Goal: Check status: Check status

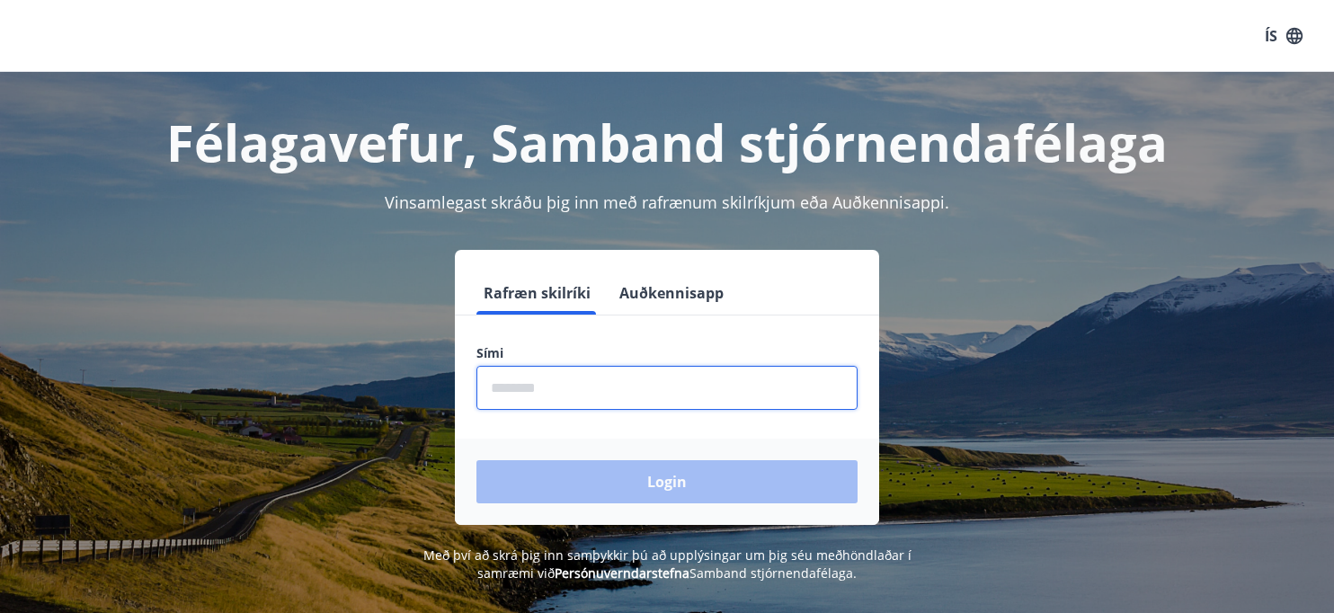
click at [535, 387] on input "phone" at bounding box center [666, 388] width 381 height 44
type input "********"
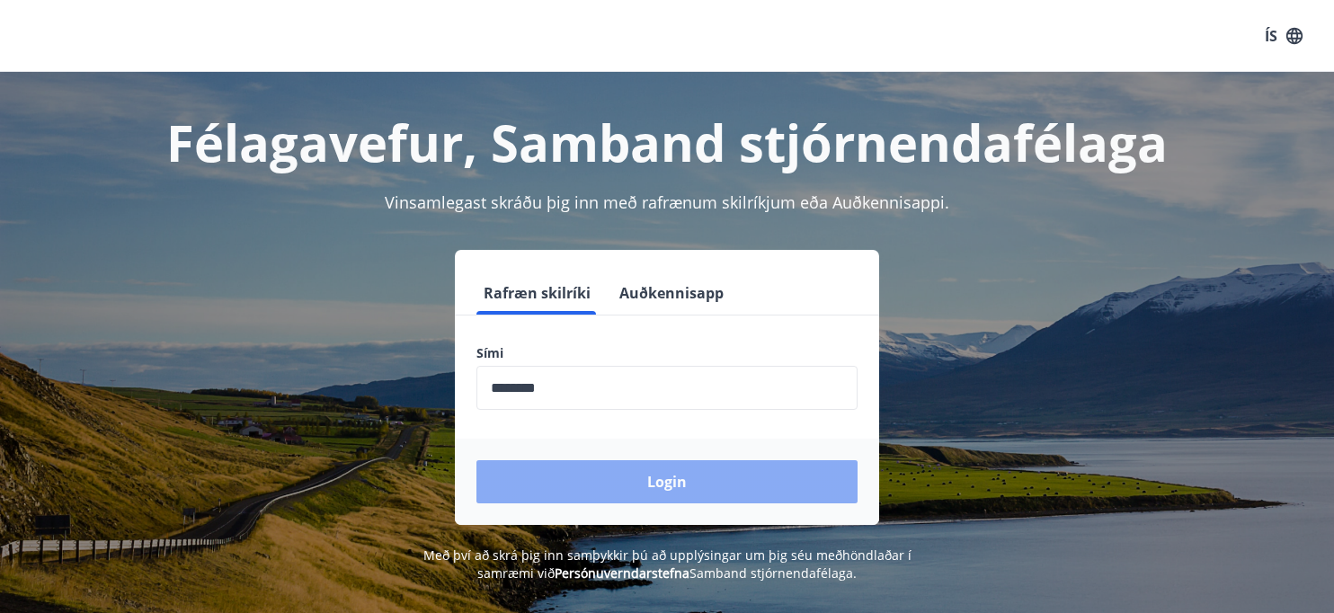
click at [628, 486] on button "Login" at bounding box center [666, 481] width 381 height 43
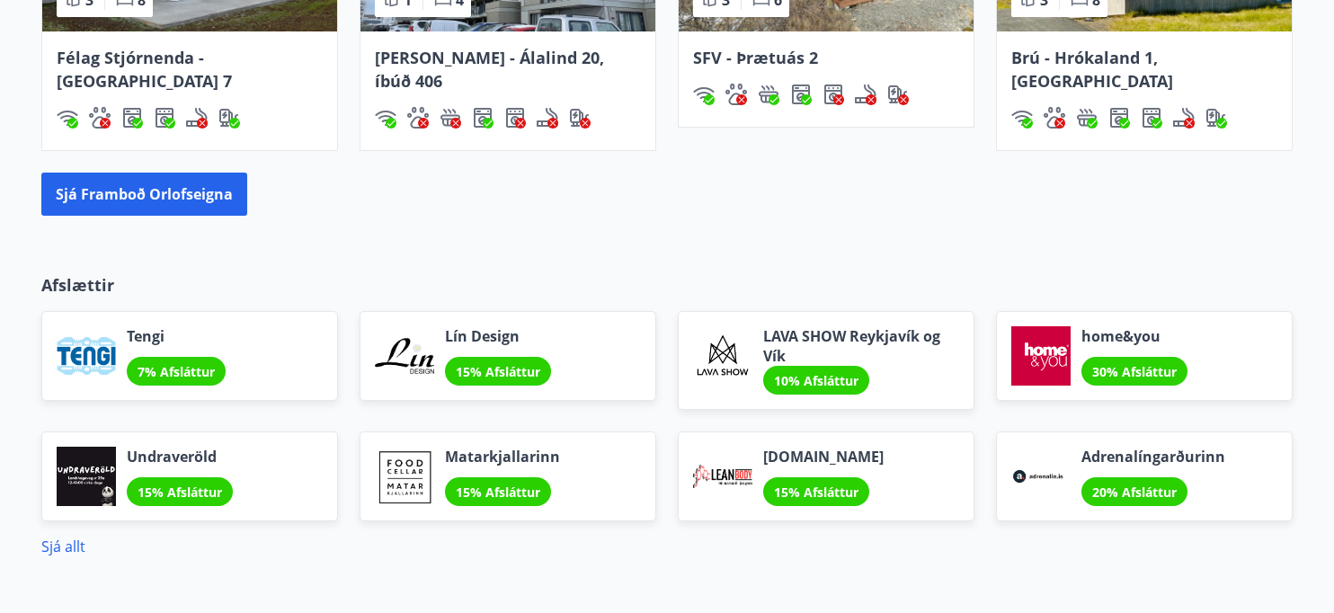
scroll to position [1528, 0]
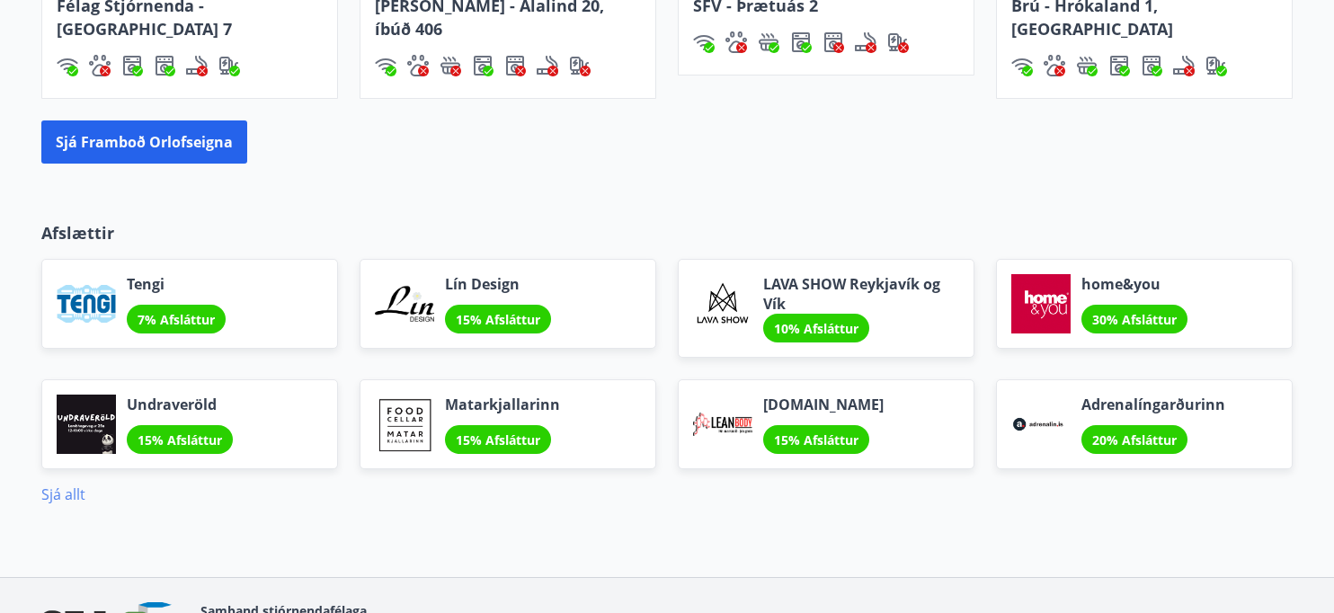
click at [76, 485] on link "Sjá allt" at bounding box center [63, 495] width 44 height 20
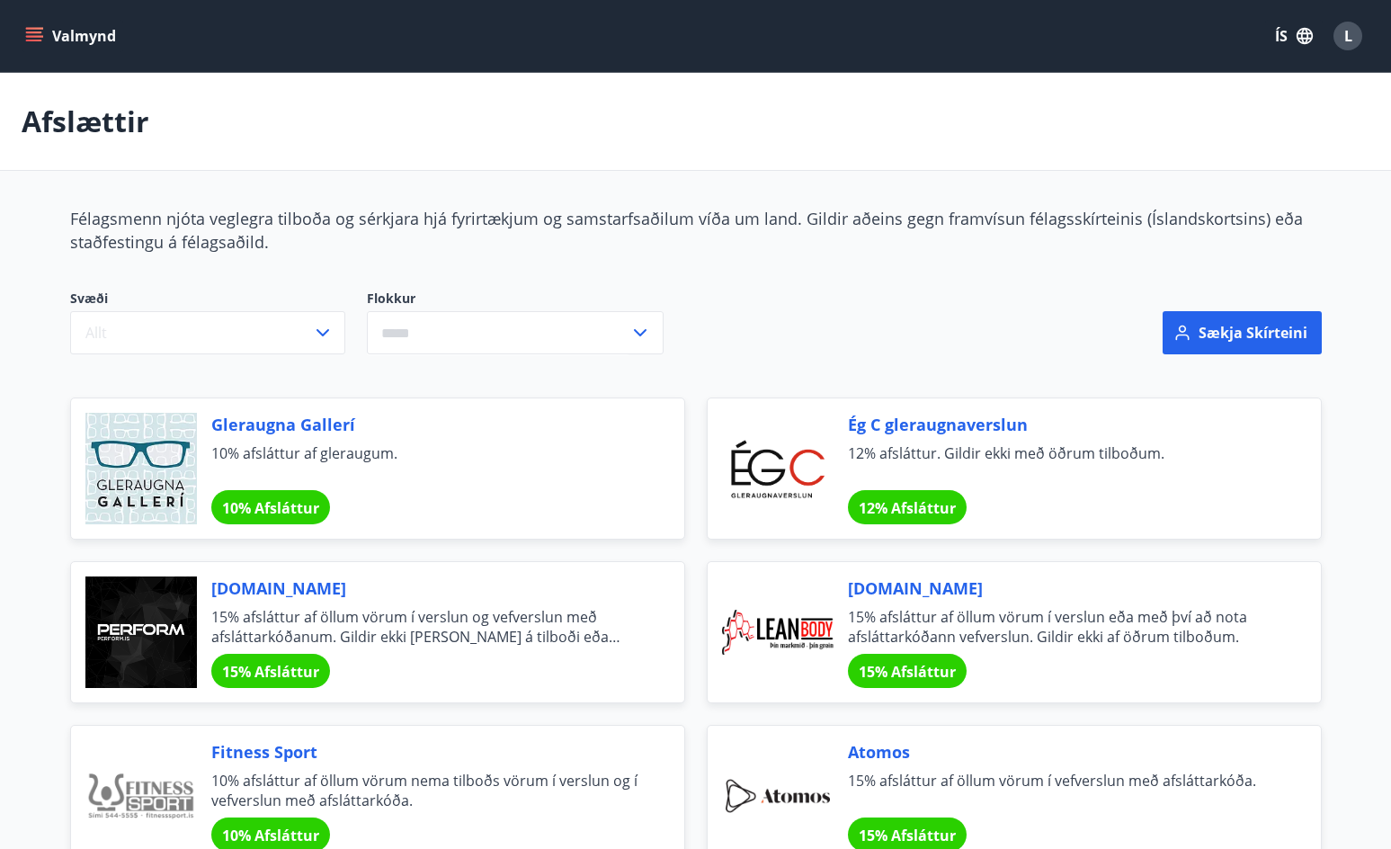
click at [44, 40] on button "Valmynd" at bounding box center [73, 36] width 102 height 32
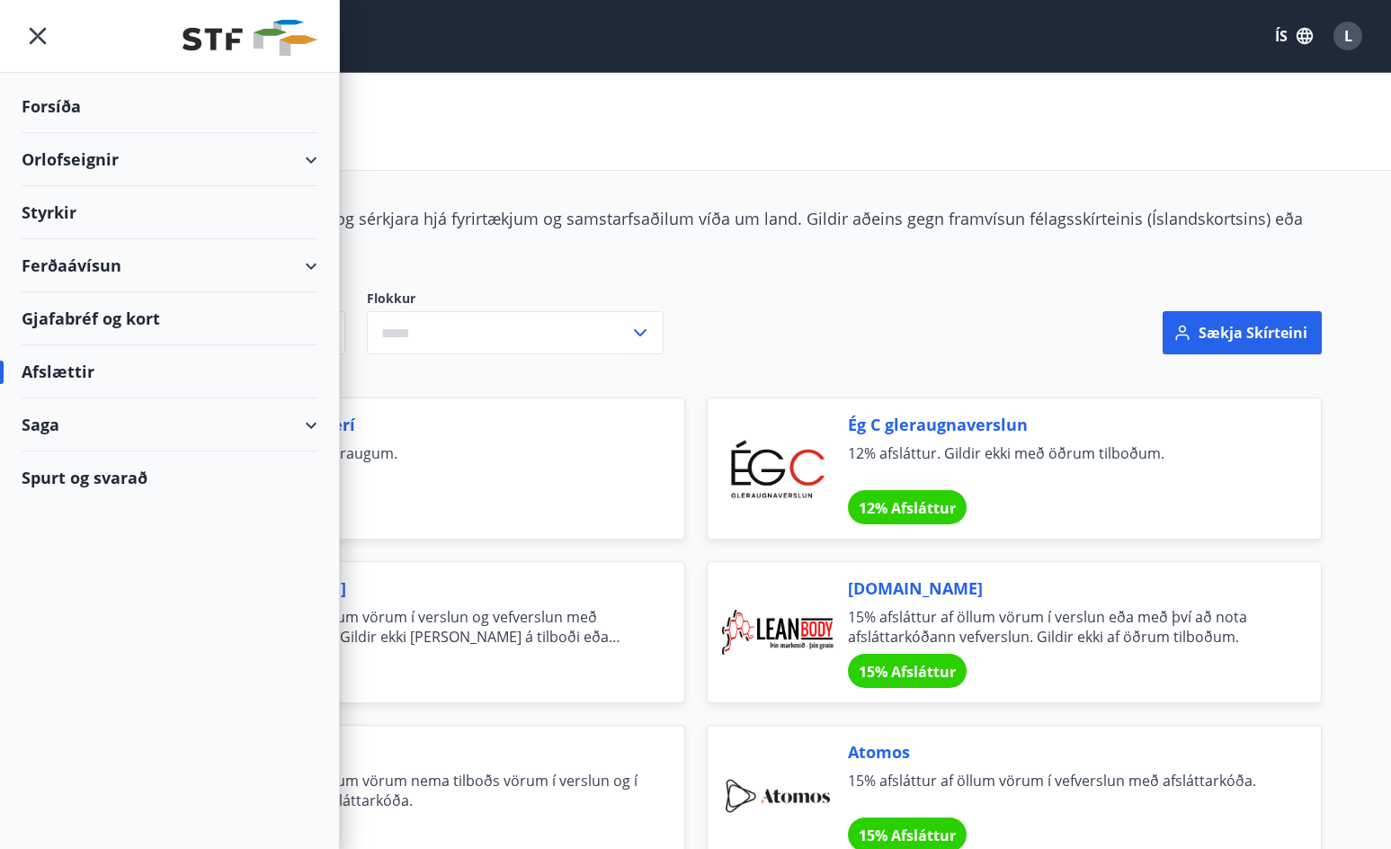
click at [147, 418] on div "Saga" at bounding box center [170, 424] width 296 height 53
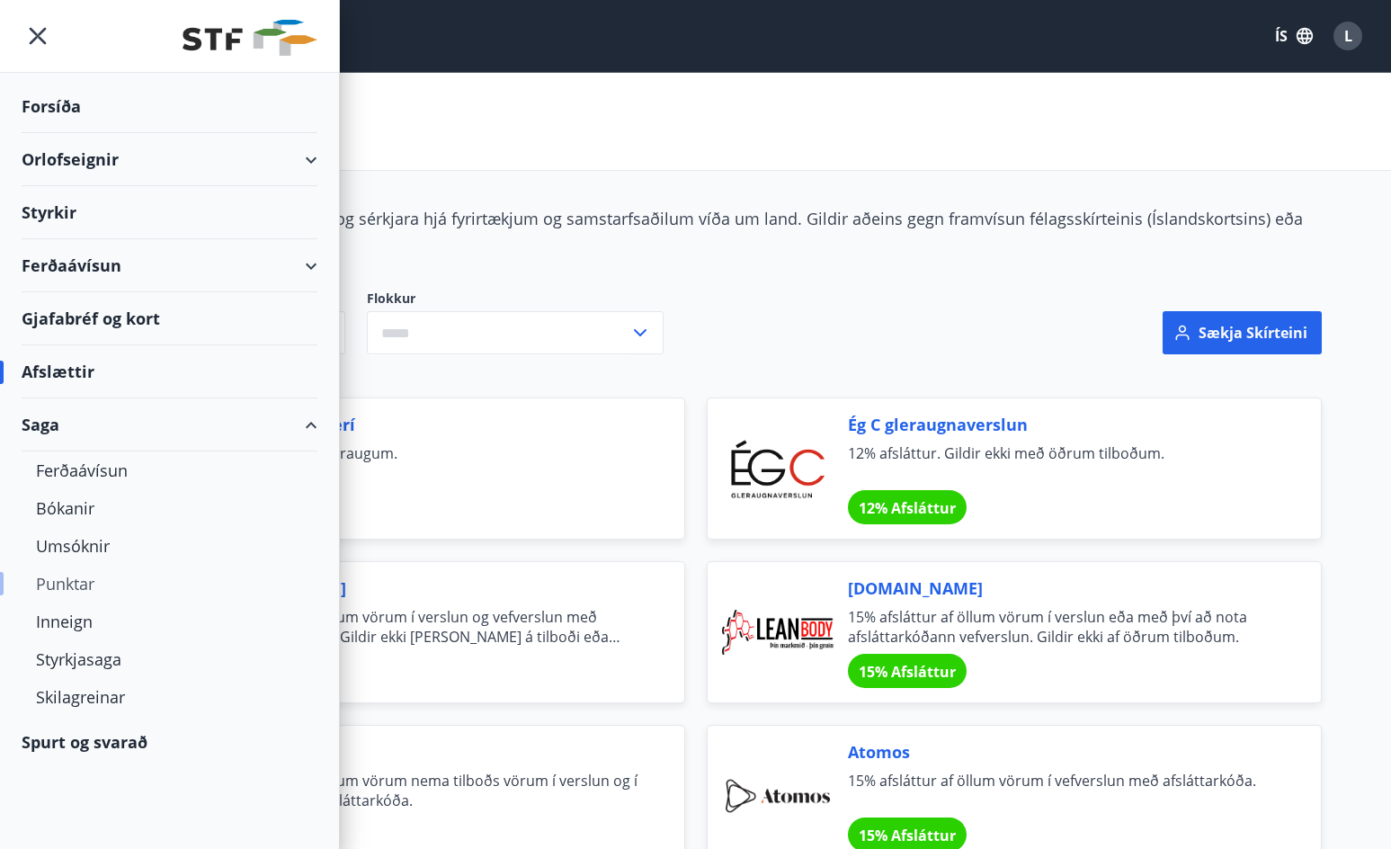
click at [106, 585] on div "Punktar" at bounding box center [169, 584] width 267 height 38
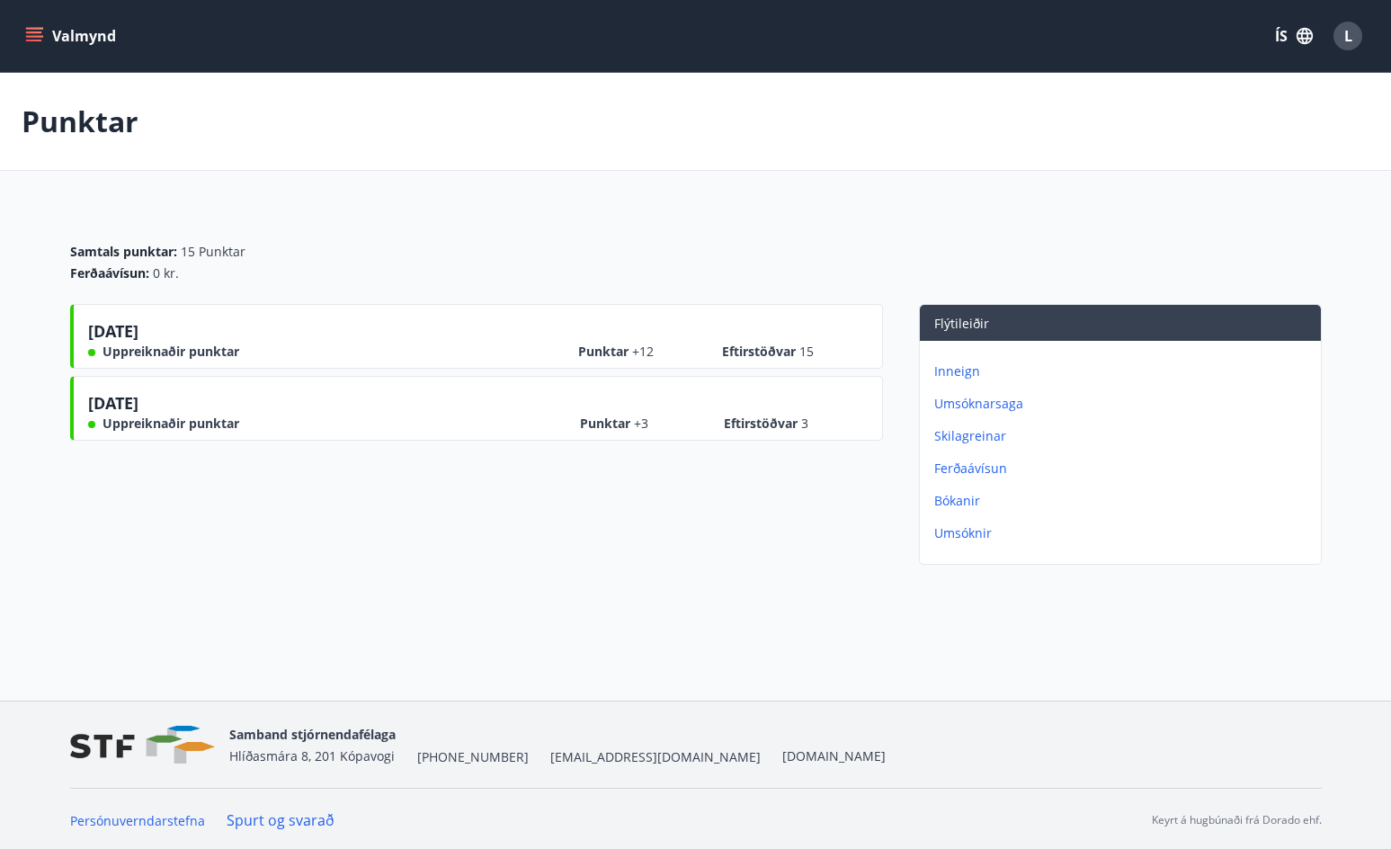
click at [967, 410] on p "Umsóknarsaga" at bounding box center [1123, 404] width 379 height 18
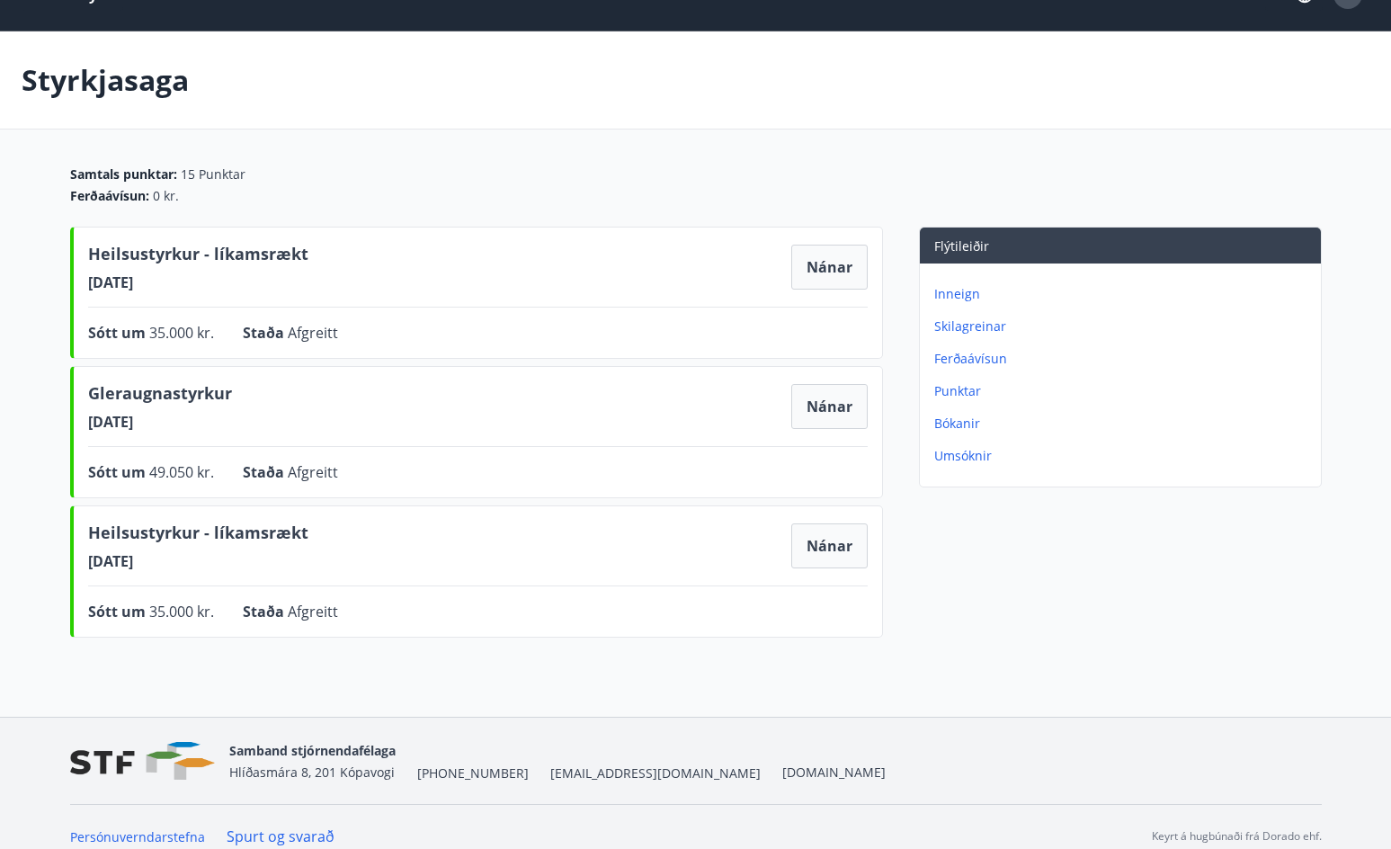
scroll to position [60, 0]
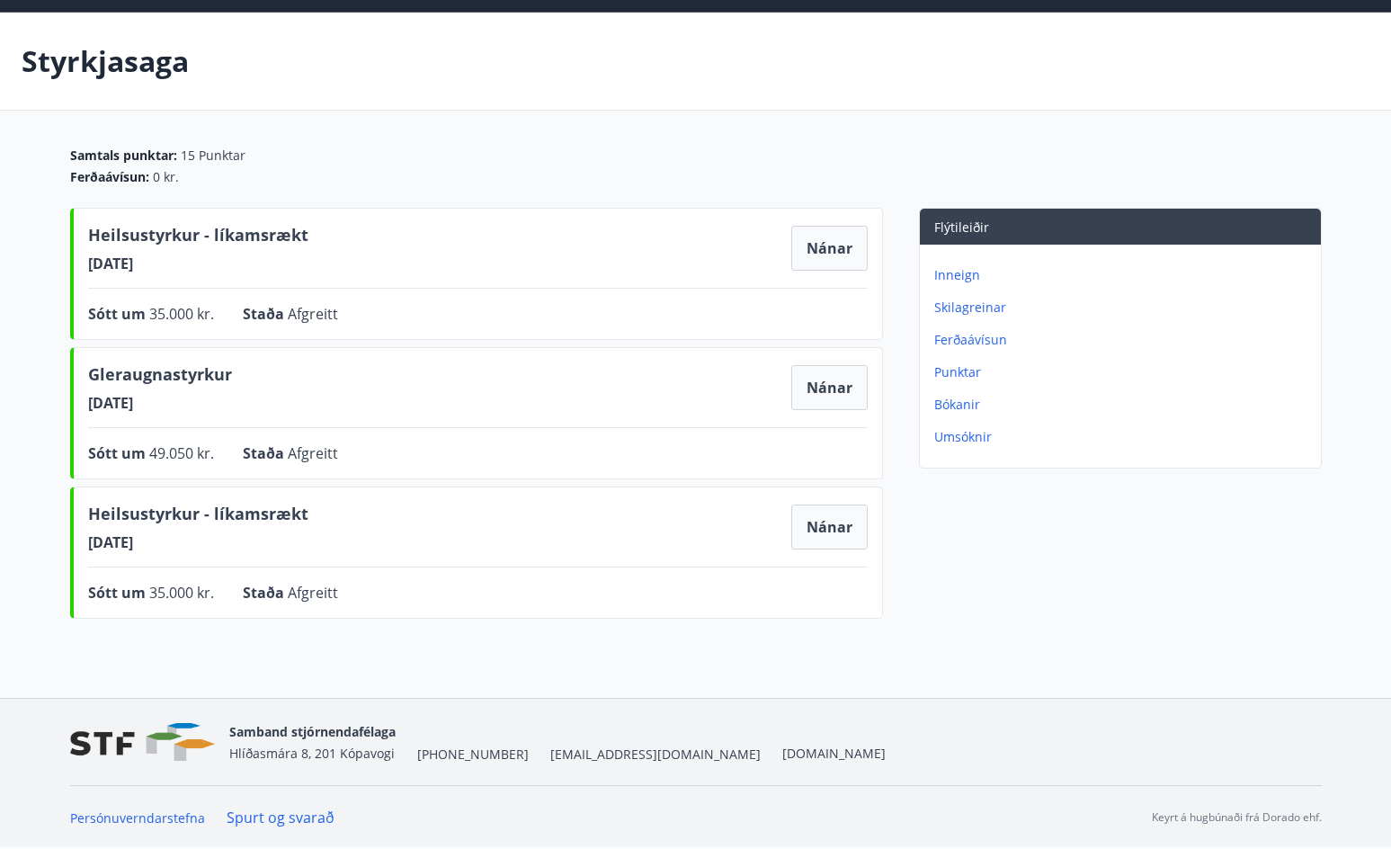
click at [954, 406] on p "Bókanir" at bounding box center [1123, 405] width 379 height 18
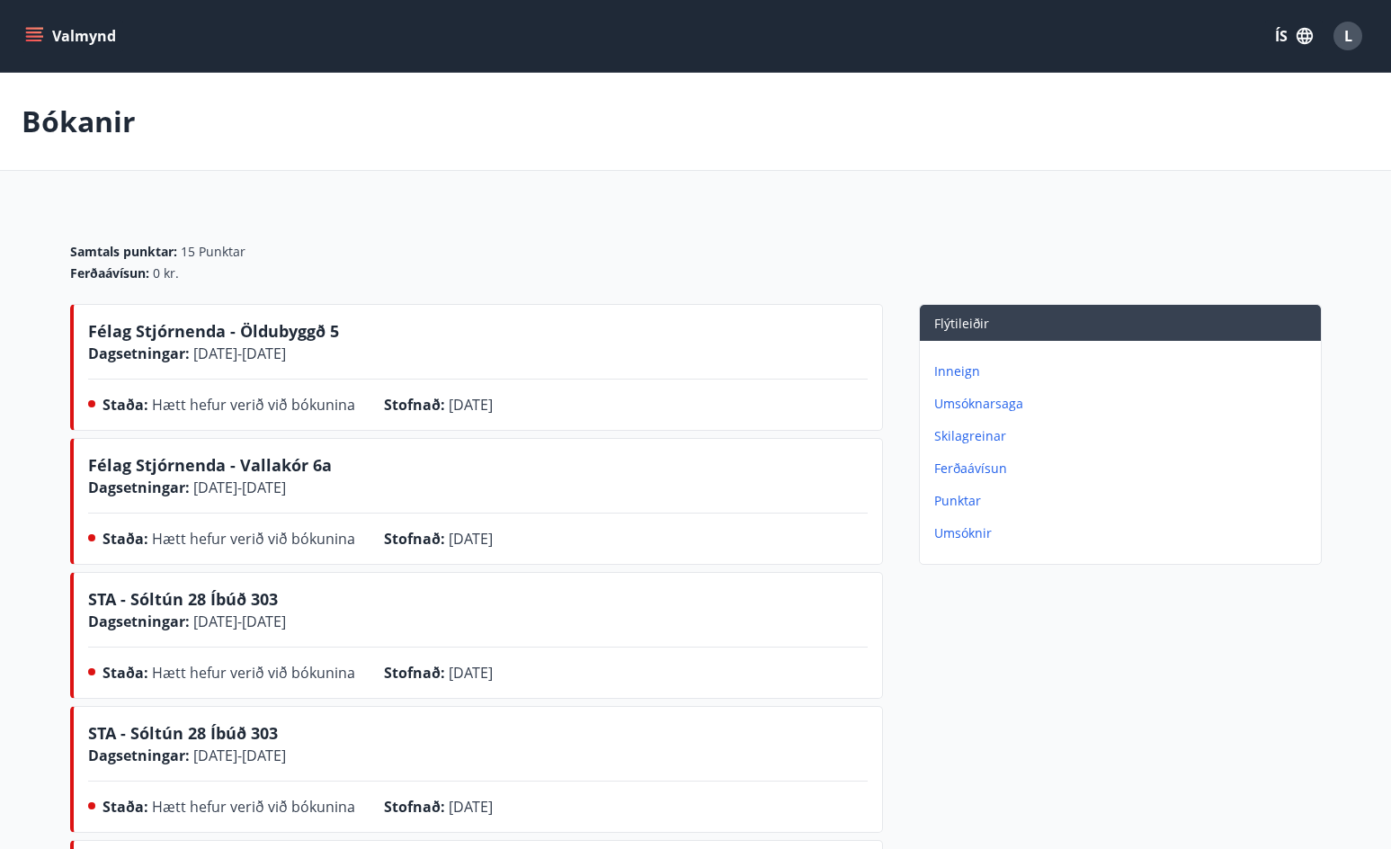
click at [34, 23] on button "Valmynd" at bounding box center [73, 36] width 102 height 32
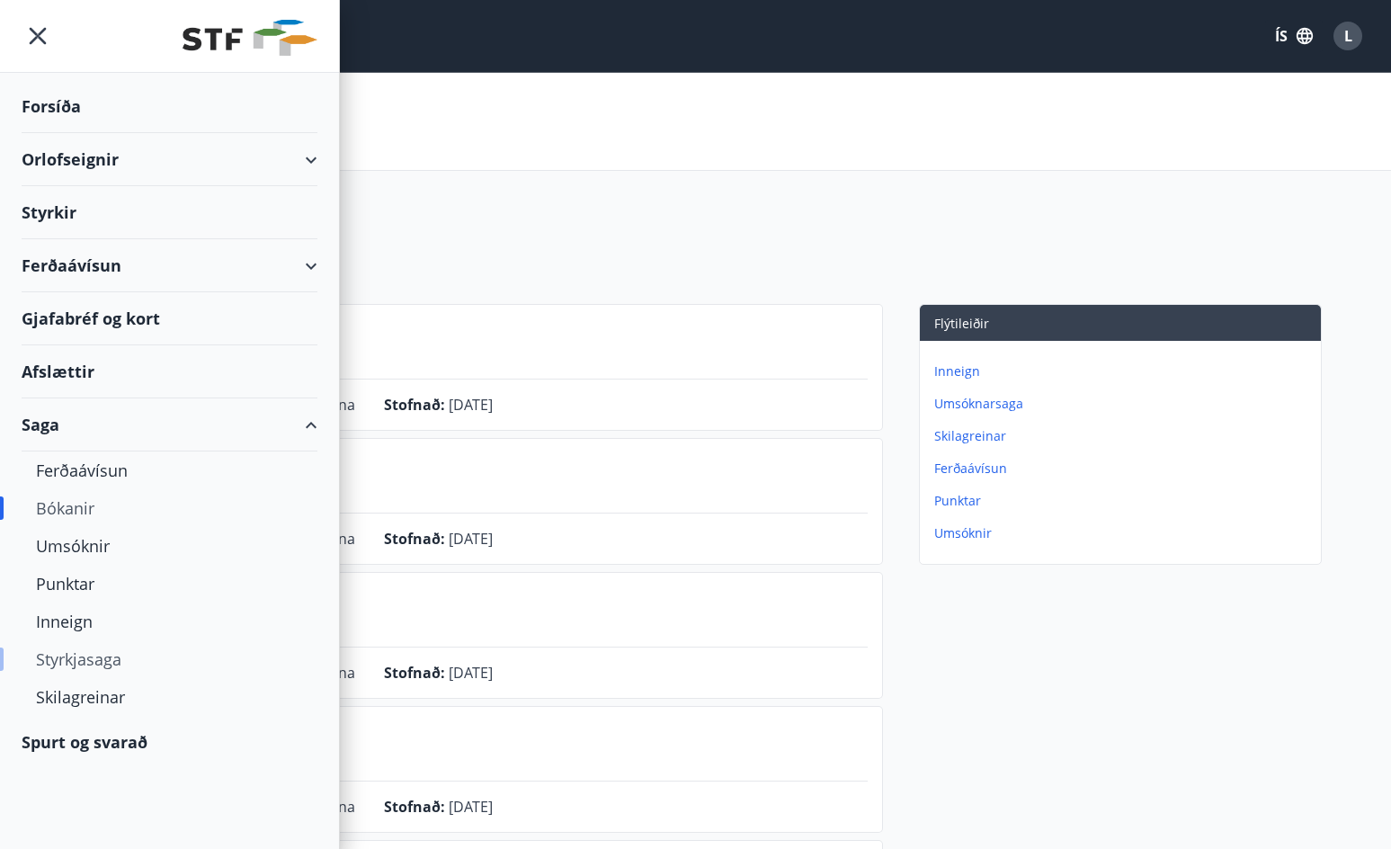
click at [139, 612] on div "Styrkjasaga" at bounding box center [169, 659] width 267 height 38
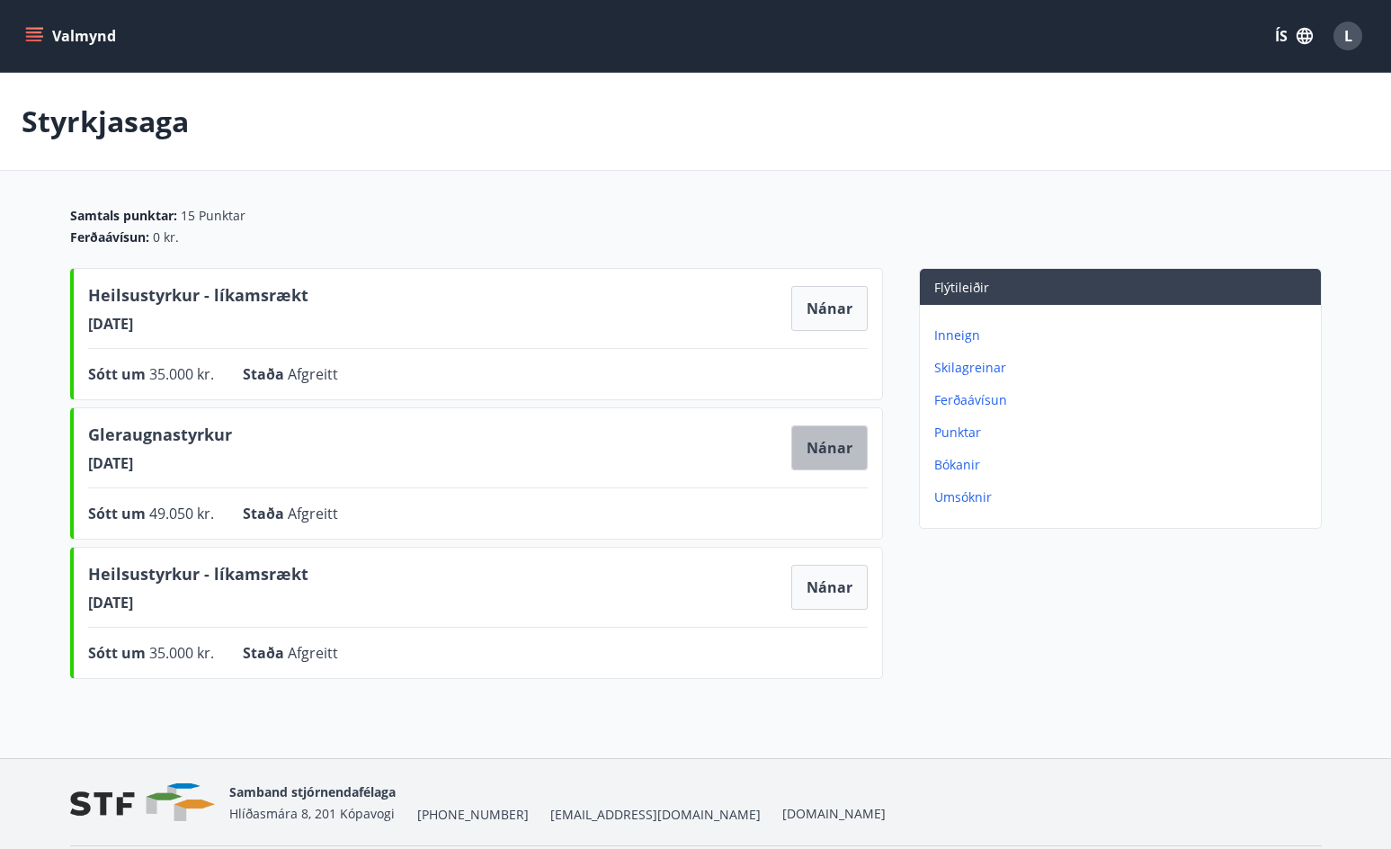
click at [837, 444] on button "Nánar" at bounding box center [829, 447] width 76 height 45
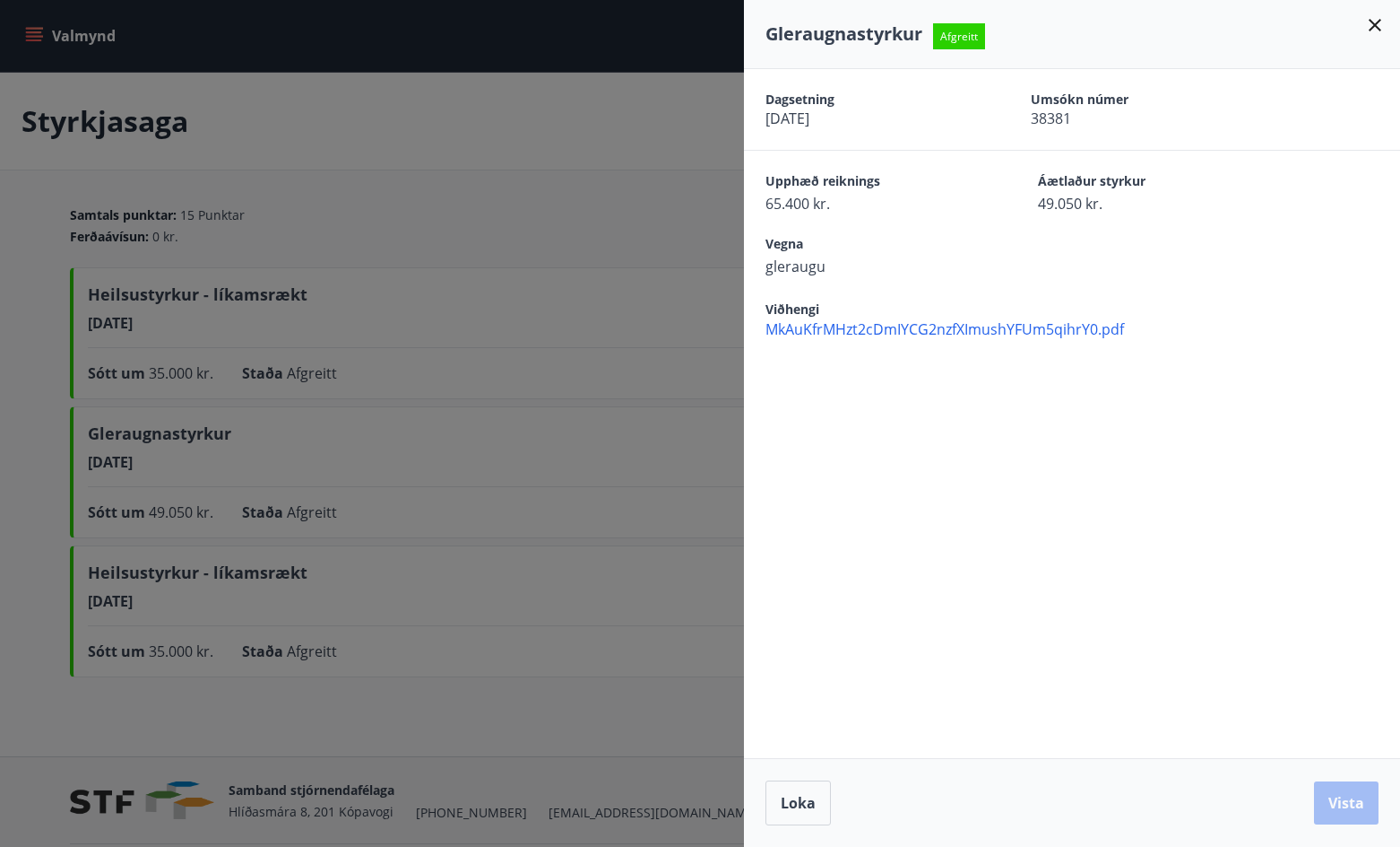
click at [1343, 22] on icon at bounding box center [1375, 25] width 22 height 22
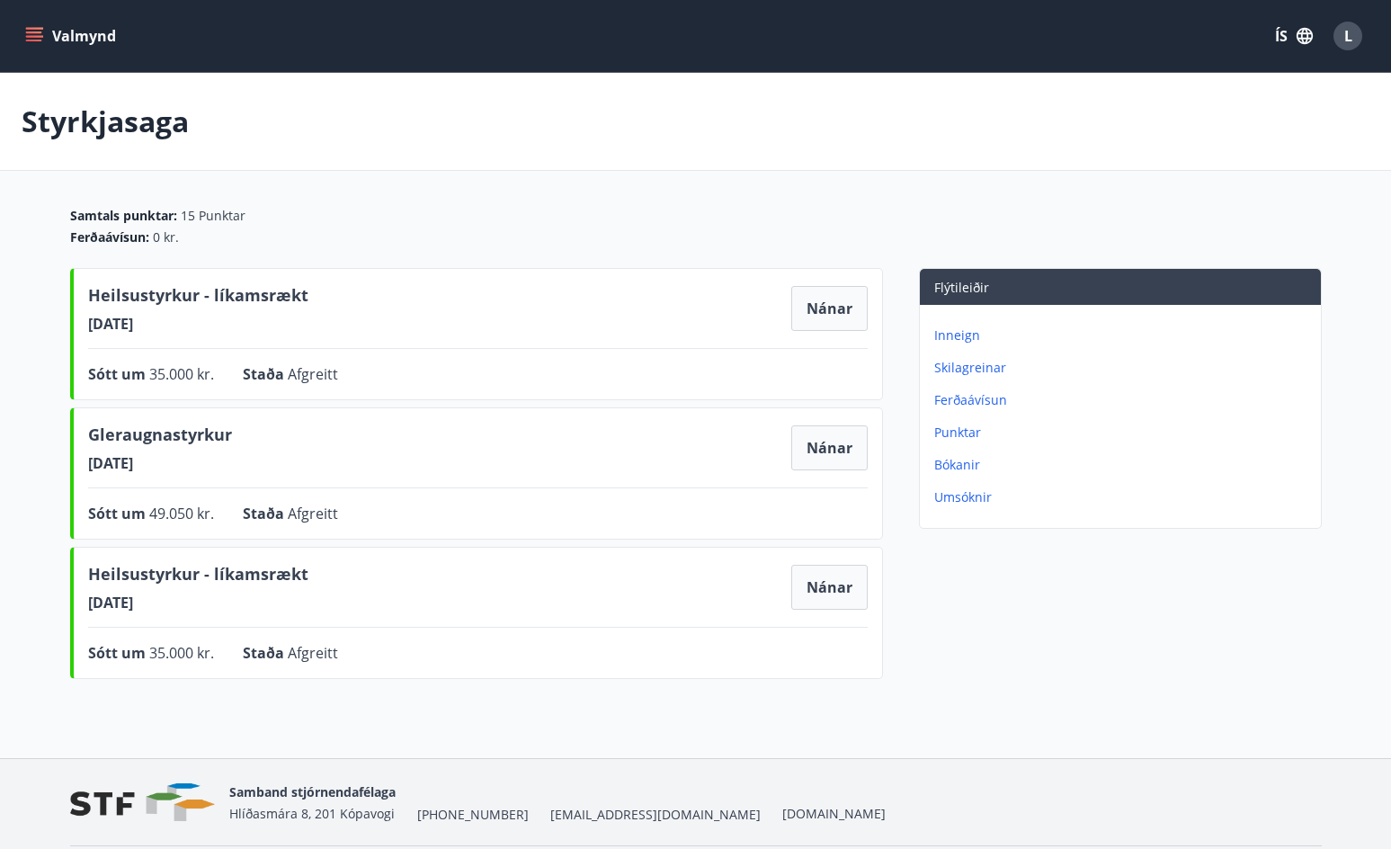
click at [37, 32] on icon "menu" at bounding box center [34, 32] width 16 height 2
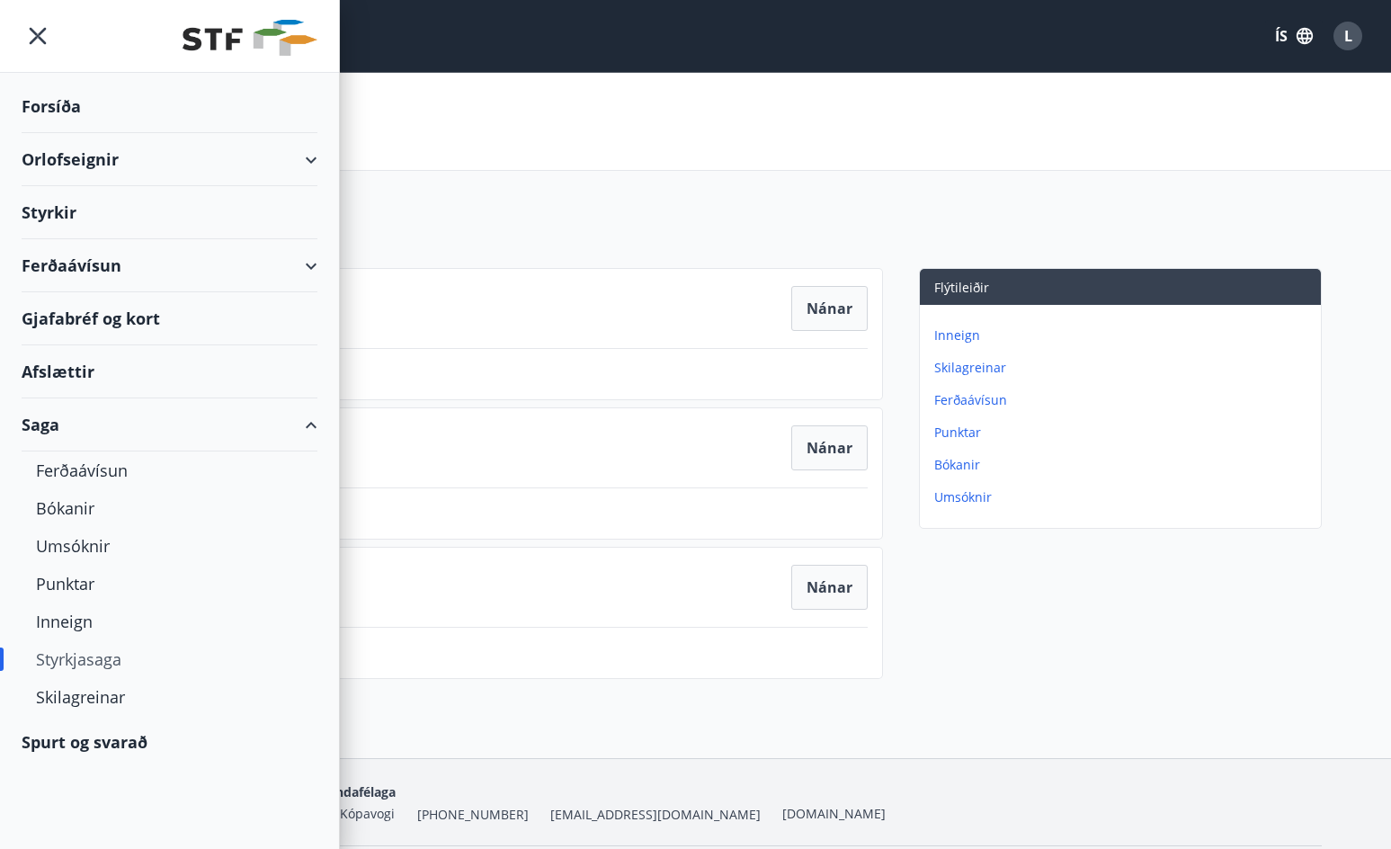
click at [77, 214] on div "Styrkir" at bounding box center [170, 212] width 296 height 53
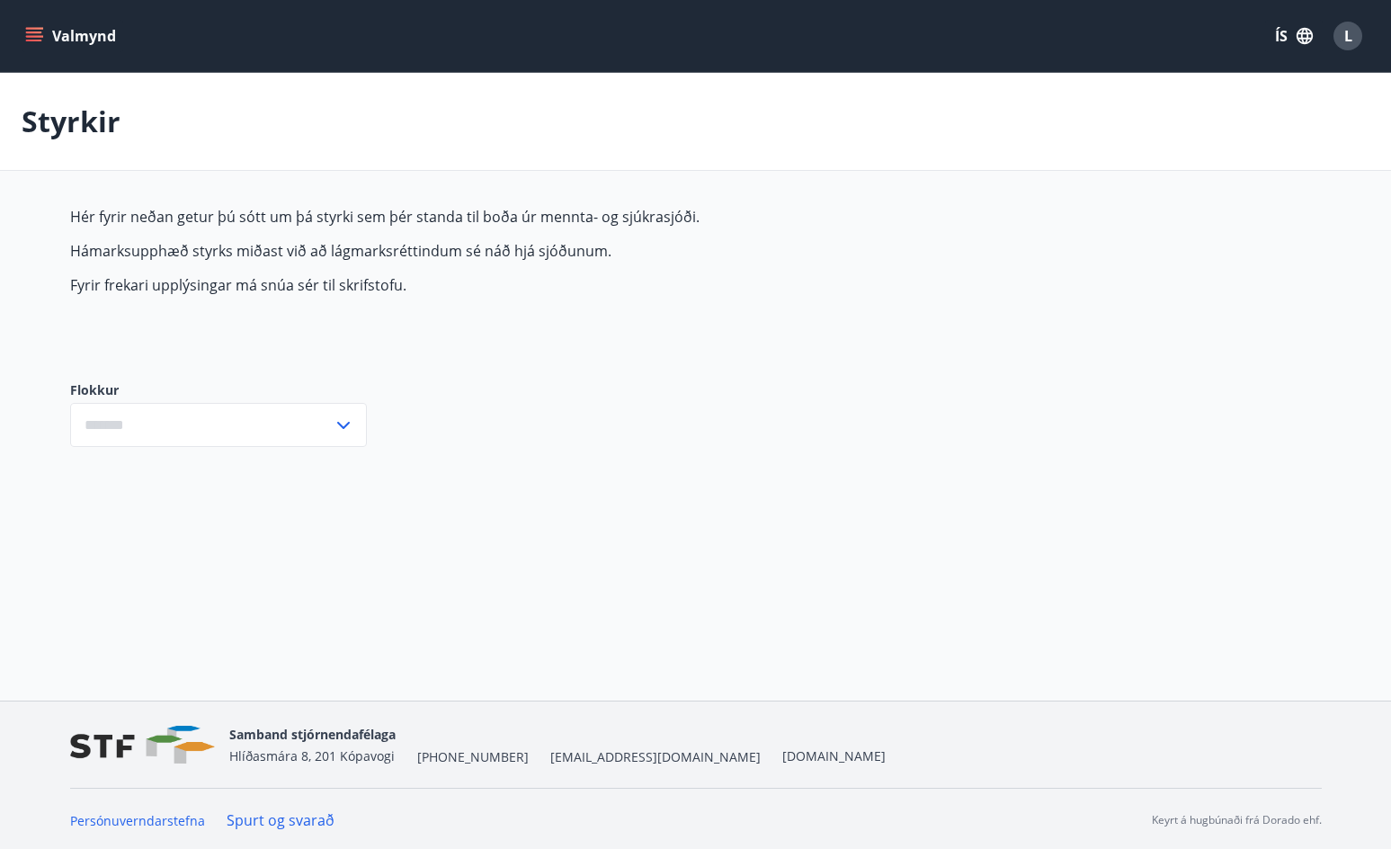
type input "***"
